Goal: Information Seeking & Learning: Learn about a topic

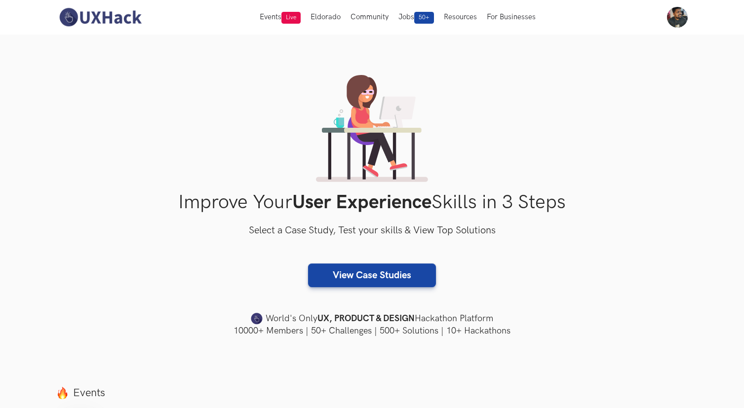
click at [629, 99] on div "Improve Your User Experience Skills in 3 Steps Select a Case Study, Test your s…" at bounding box center [372, 206] width 632 height 262
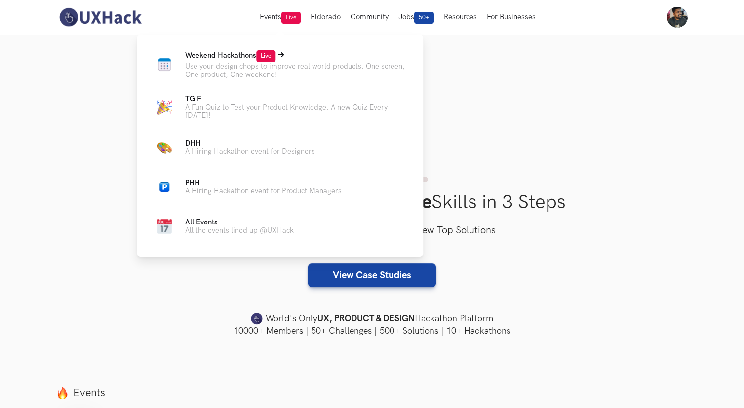
click at [255, 61] on p "Weekend Hackathons Live" at bounding box center [296, 56] width 222 height 12
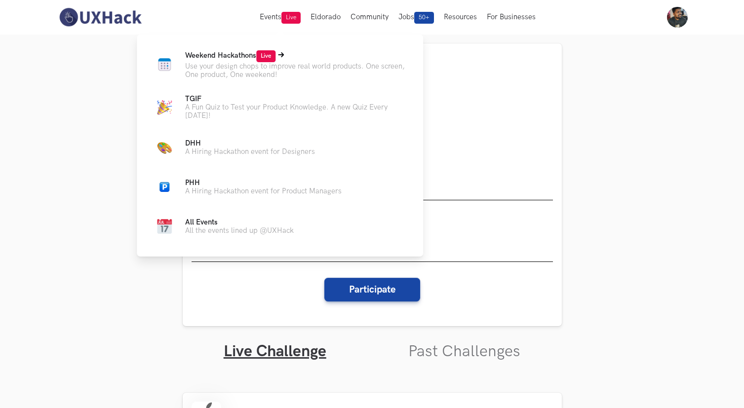
click at [232, 67] on p "Use your design chops to improve real world products. One screen, One product, …" at bounding box center [296, 70] width 222 height 17
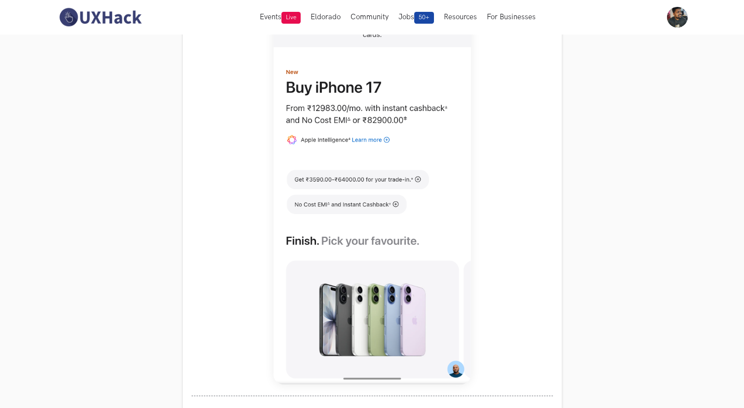
scroll to position [323, 0]
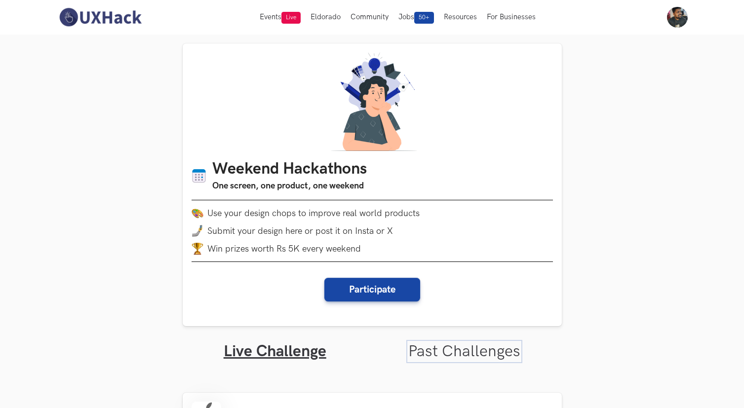
click at [463, 356] on link "Past Challenges" at bounding box center [464, 351] width 112 height 19
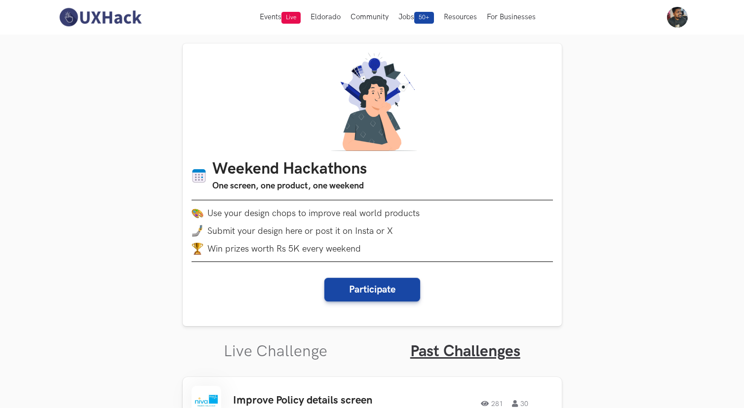
click at [99, 15] on img at bounding box center [100, 17] width 88 height 21
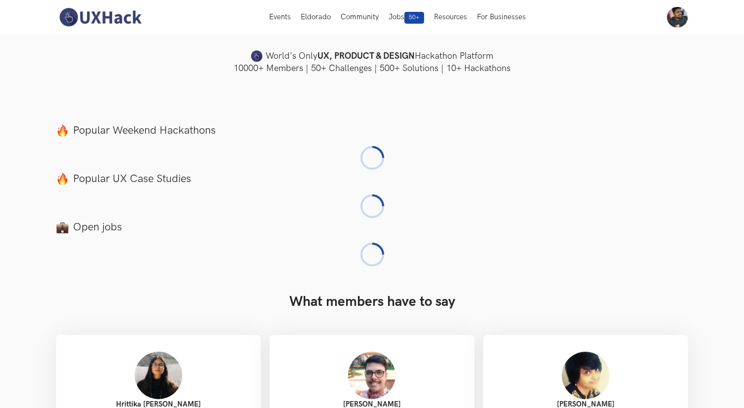
scroll to position [332, 0]
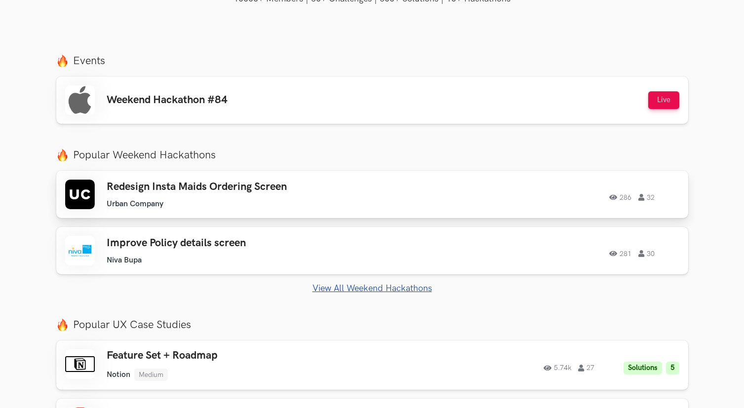
click at [490, 195] on div "286 32" at bounding box center [545, 194] width 269 height 13
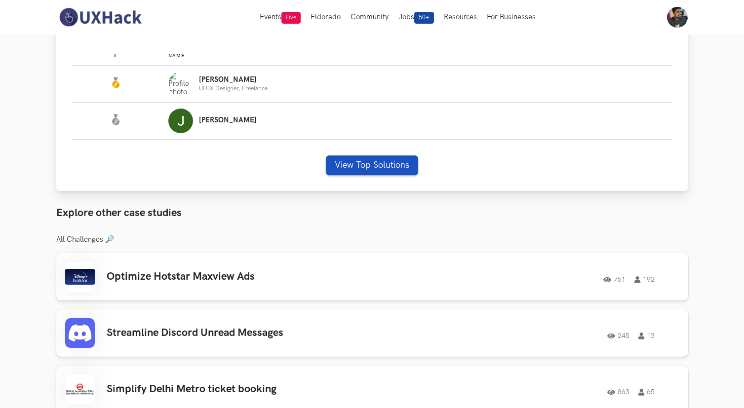
scroll to position [323, 0]
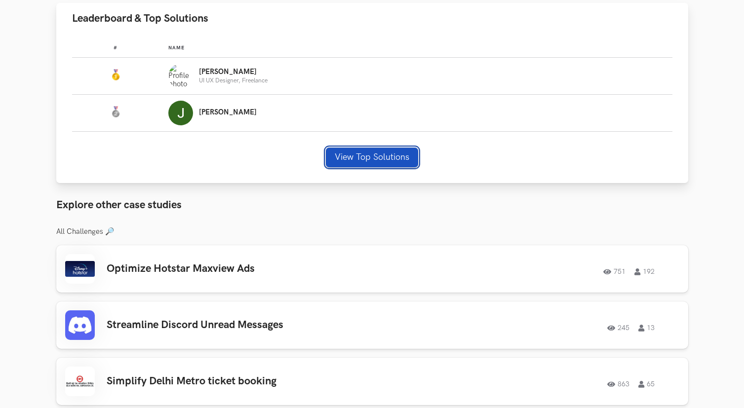
click at [358, 156] on button "View Top Solutions" at bounding box center [372, 158] width 92 height 20
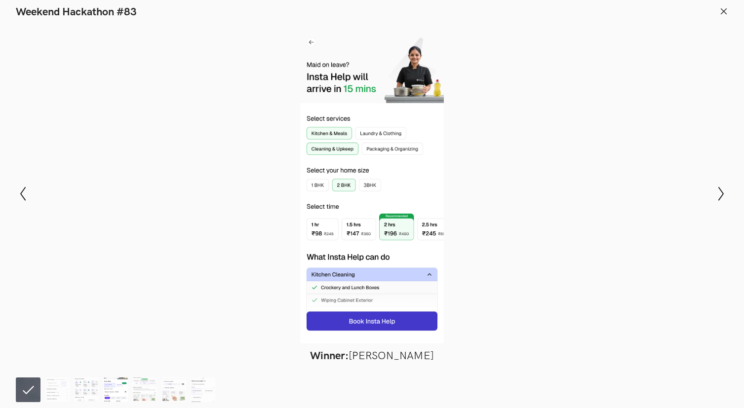
scroll to position [428, 0]
click at [56, 384] on img at bounding box center [57, 390] width 25 height 25
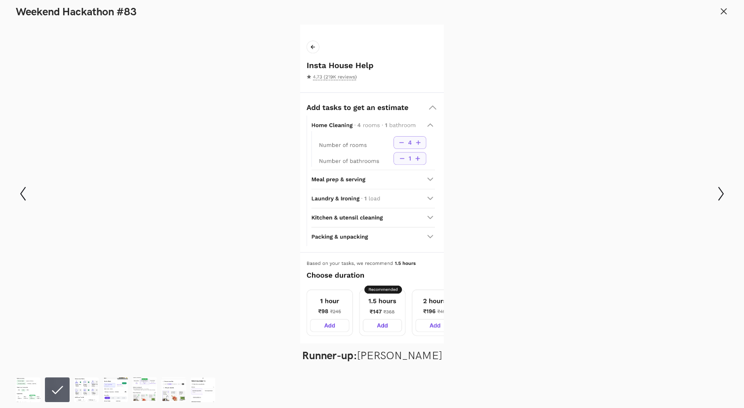
scroll to position [512, 0]
click at [95, 388] on img at bounding box center [86, 390] width 25 height 25
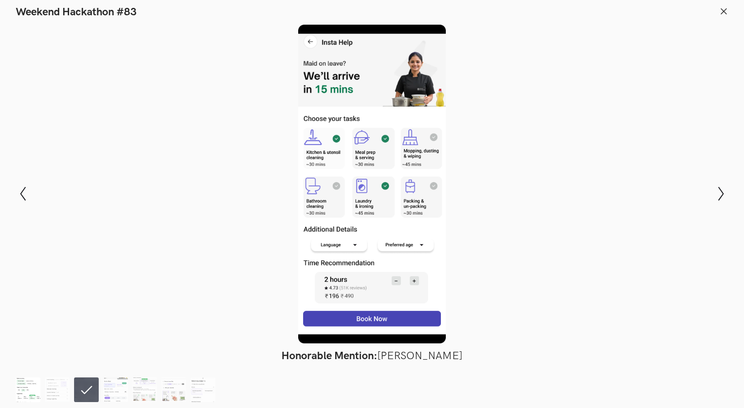
click at [24, 386] on img at bounding box center [28, 390] width 25 height 25
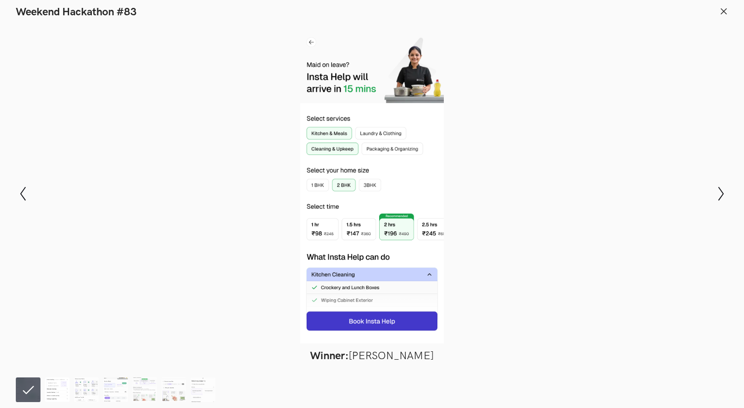
click at [48, 388] on img at bounding box center [57, 390] width 25 height 25
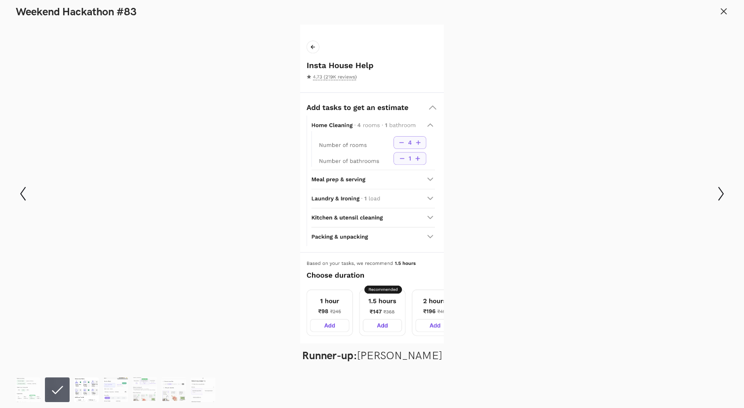
click at [78, 385] on img at bounding box center [86, 390] width 25 height 25
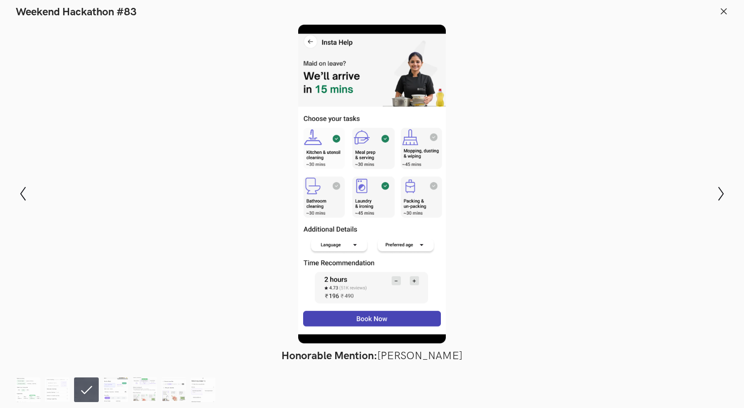
click at [128, 391] on ol at bounding box center [118, 390] width 204 height 25
click at [117, 387] on img at bounding box center [115, 390] width 25 height 25
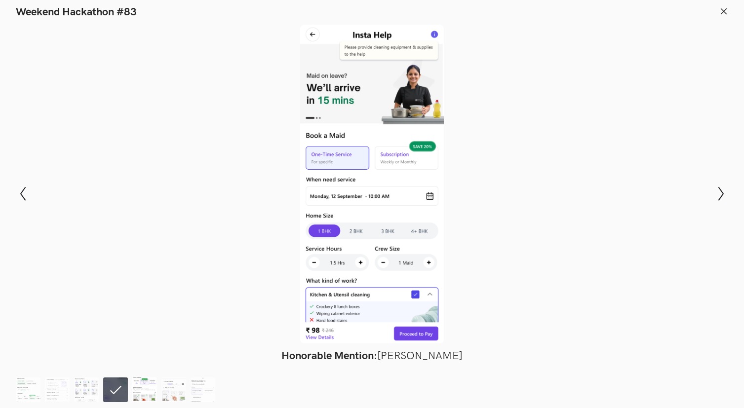
click at [149, 390] on img at bounding box center [144, 390] width 25 height 25
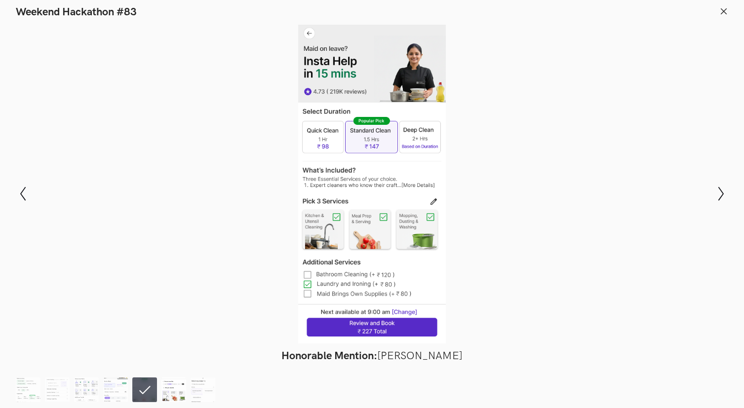
click at [179, 381] on img at bounding box center [173, 390] width 25 height 25
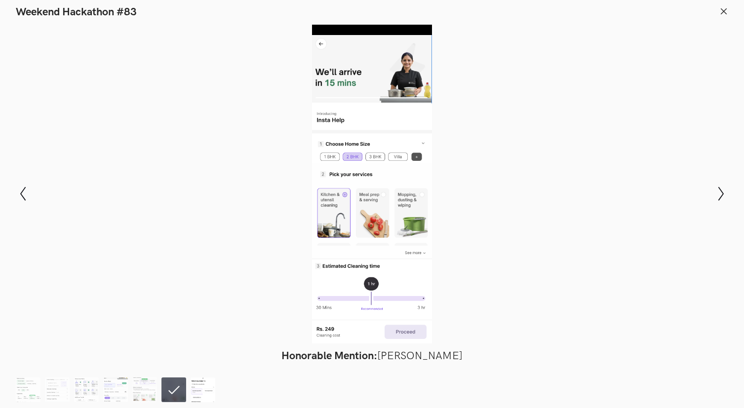
click at [198, 383] on img at bounding box center [203, 390] width 25 height 25
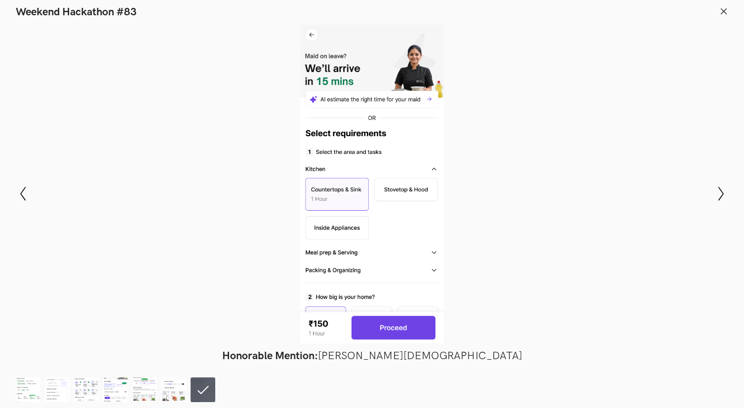
click at [730, 7] on header "Weekend Hackathon #83" at bounding box center [372, 9] width 744 height 19
click at [726, 10] on icon at bounding box center [723, 11] width 9 height 9
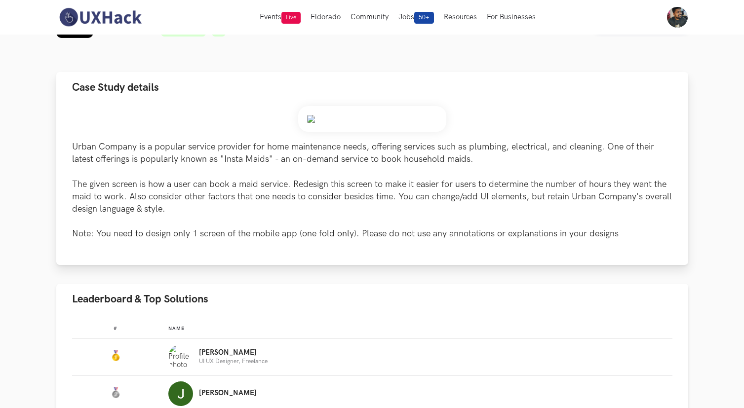
scroll to position [0, 0]
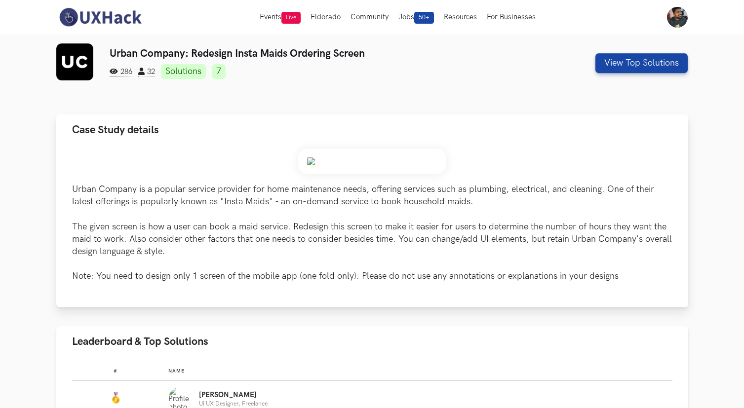
click at [312, 157] on img at bounding box center [372, 162] width 148 height 26
click at [311, 161] on img at bounding box center [372, 162] width 148 height 26
click at [303, 159] on img at bounding box center [372, 162] width 148 height 26
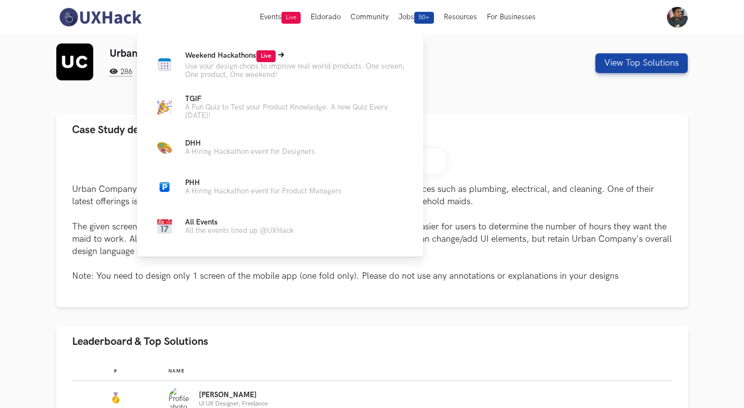
click at [237, 60] on span "Weekend Hackathons Live" at bounding box center [230, 55] width 90 height 8
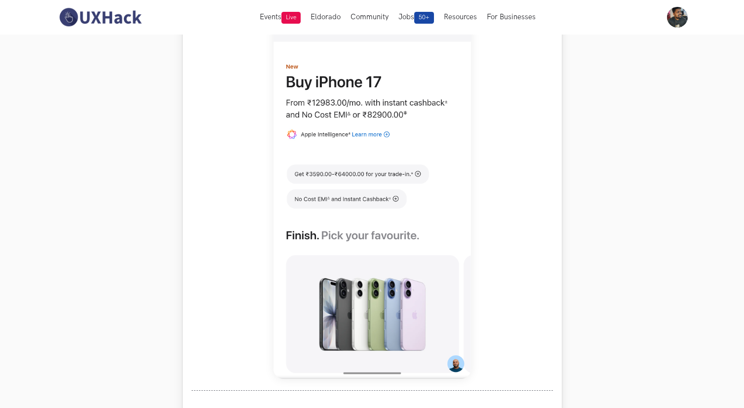
scroll to position [497, 0]
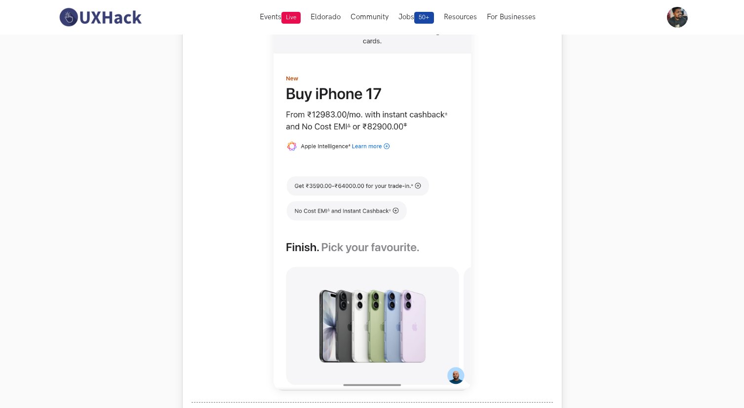
click at [393, 158] on img at bounding box center [371, 171] width 197 height 439
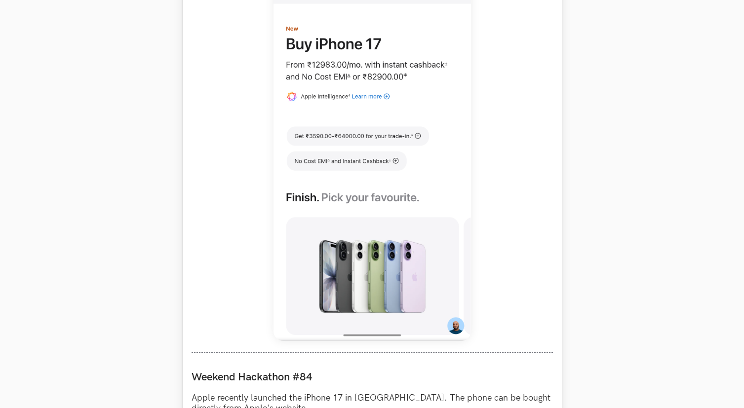
scroll to position [556, 0]
